Goal: Transaction & Acquisition: Purchase product/service

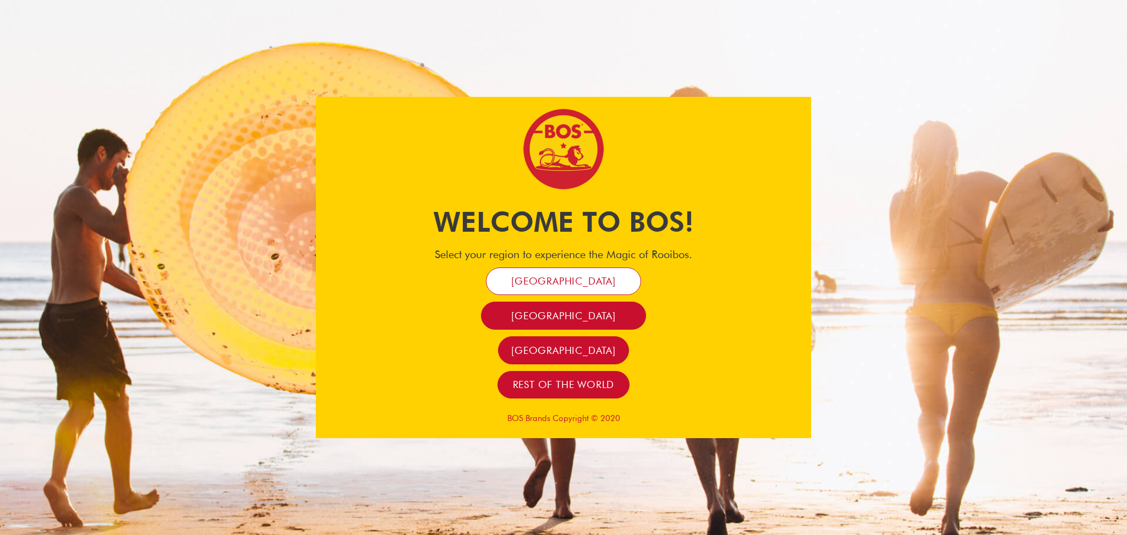
drag, startPoint x: 0, startPoint y: 0, endPoint x: 565, endPoint y: 277, distance: 629.3
click at [565, 277] on span "[GEOGRAPHIC_DATA]" at bounding box center [563, 281] width 105 height 13
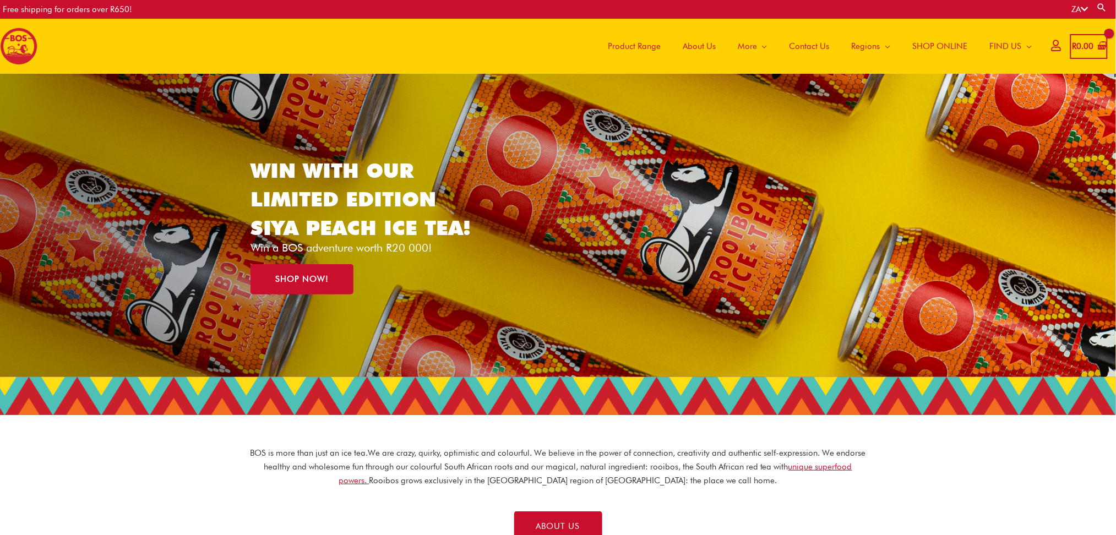
click at [925, 40] on span "SHOP ONLINE" at bounding box center [940, 46] width 55 height 33
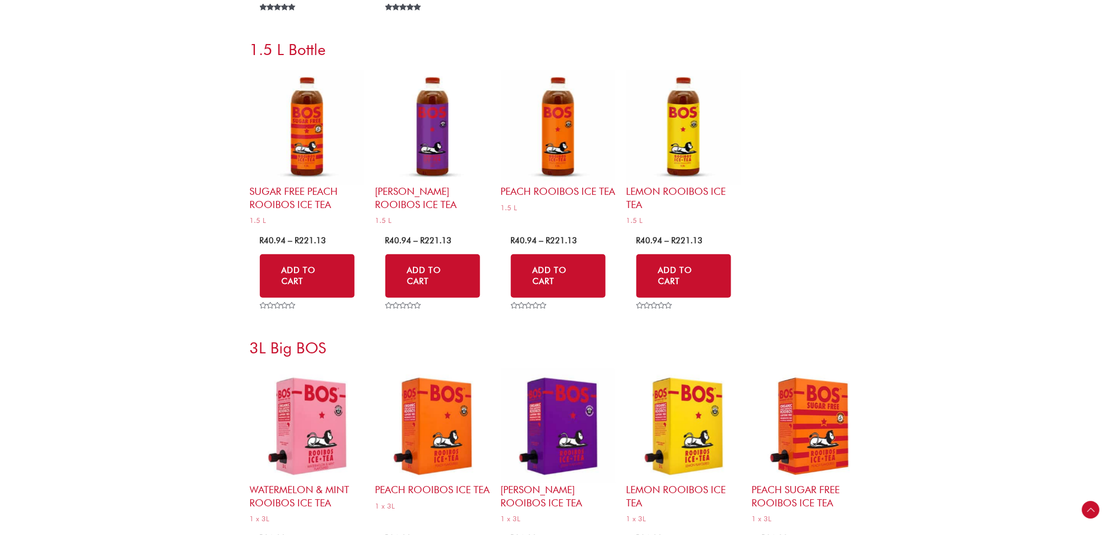
scroll to position [4590, 0]
